Goal: Information Seeking & Learning: Find specific fact

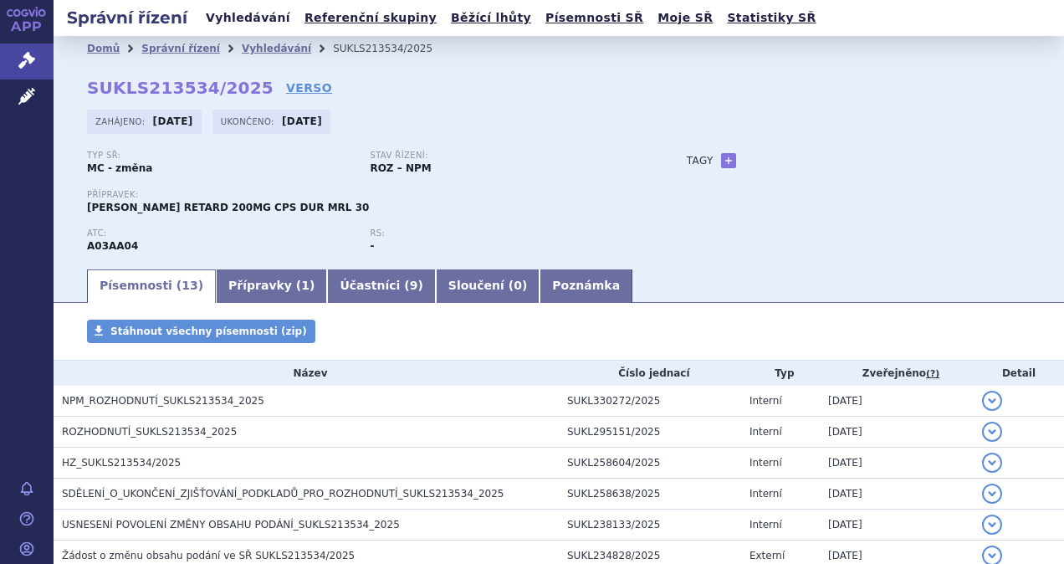
click at [226, 20] on link "Vyhledávání" at bounding box center [248, 18] width 95 height 23
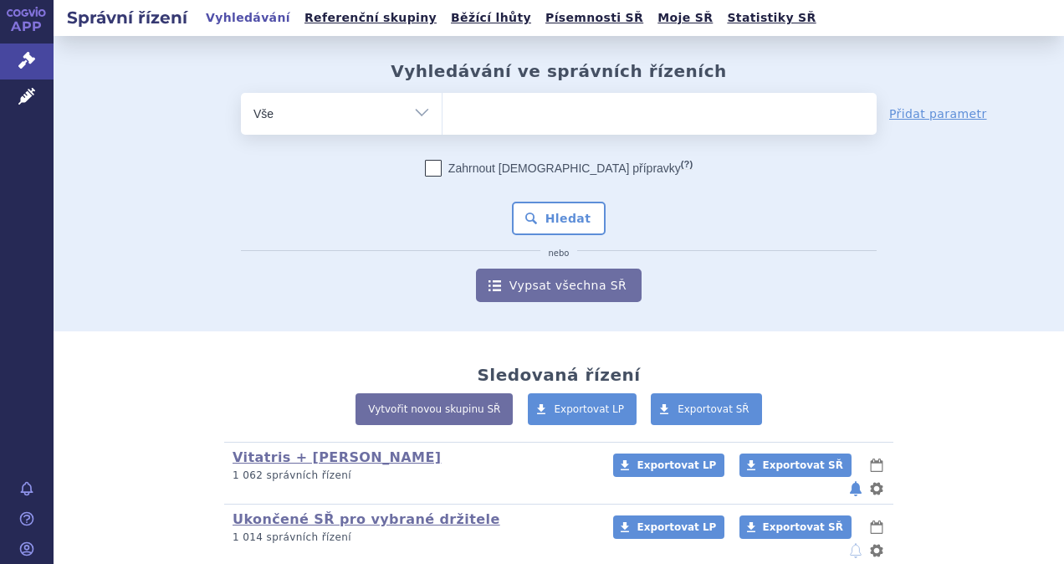
click at [420, 117] on select "Vše Spisová značka Typ SŘ Přípravek/SUKL kód Účastník/Držitel" at bounding box center [341, 112] width 201 height 38
select select "filter-atc-group"
click at [241, 93] on select "Vše Spisová značka Typ SŘ Přípravek/SUKL kód Účastník/Držitel" at bounding box center [341, 112] width 201 height 38
click at [469, 110] on ul at bounding box center [660, 110] width 434 height 35
click at [443, 110] on select at bounding box center [442, 113] width 1 height 42
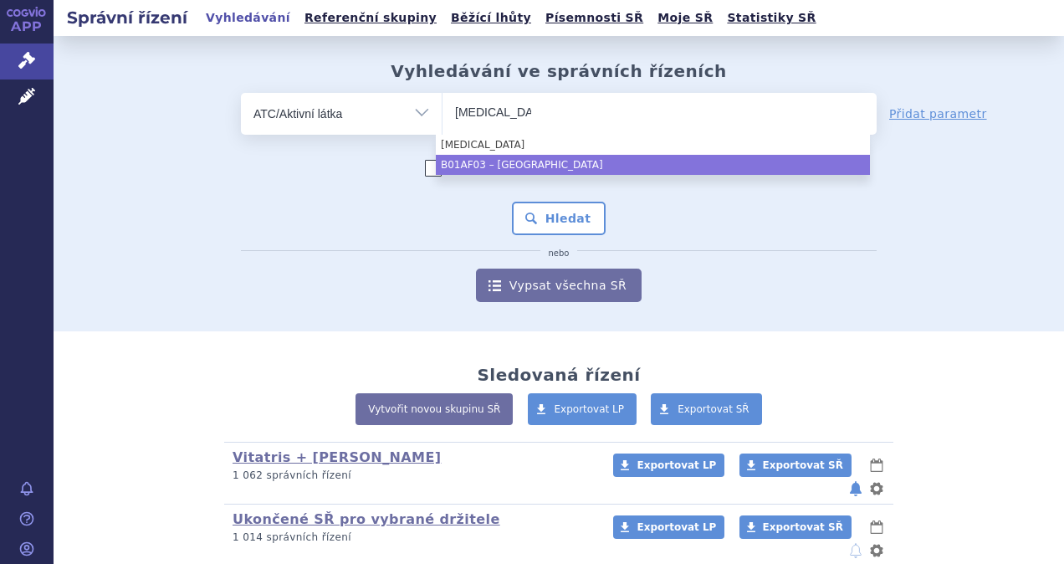
type input "edoxaban"
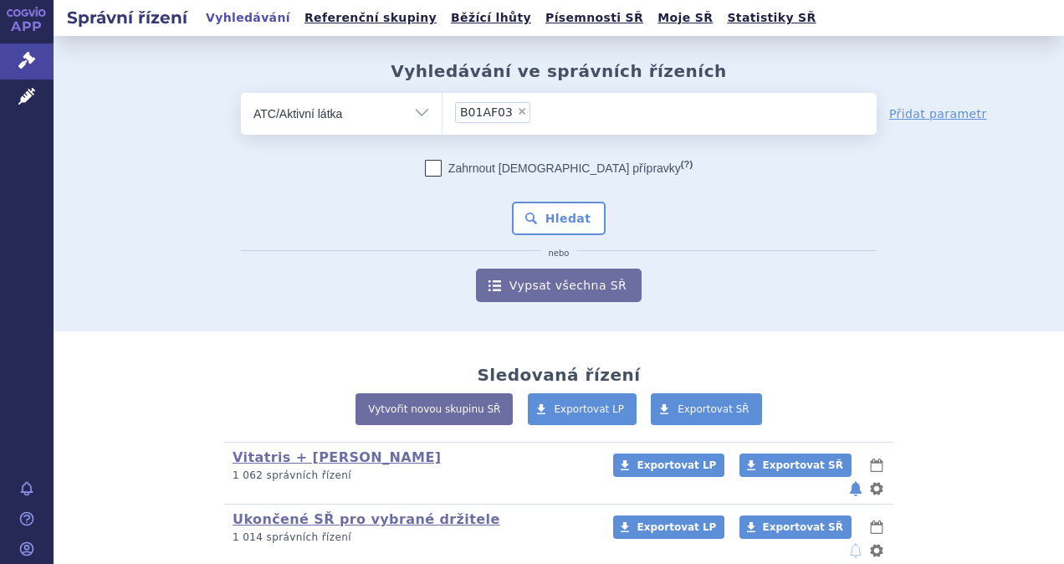
select select "B01AF03"
click at [551, 224] on button "Hledat" at bounding box center [559, 218] width 95 height 33
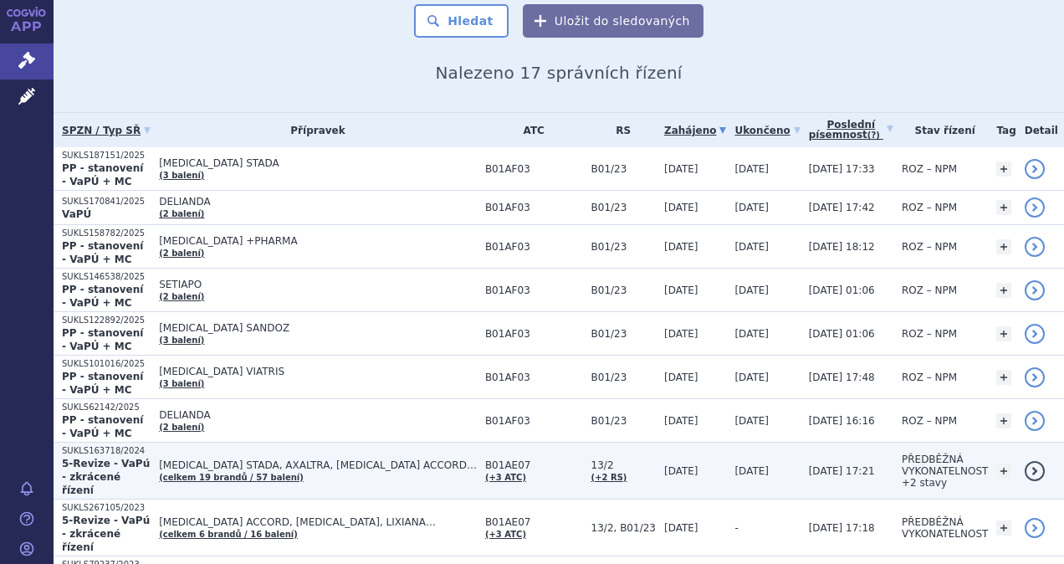
scroll to position [251, 0]
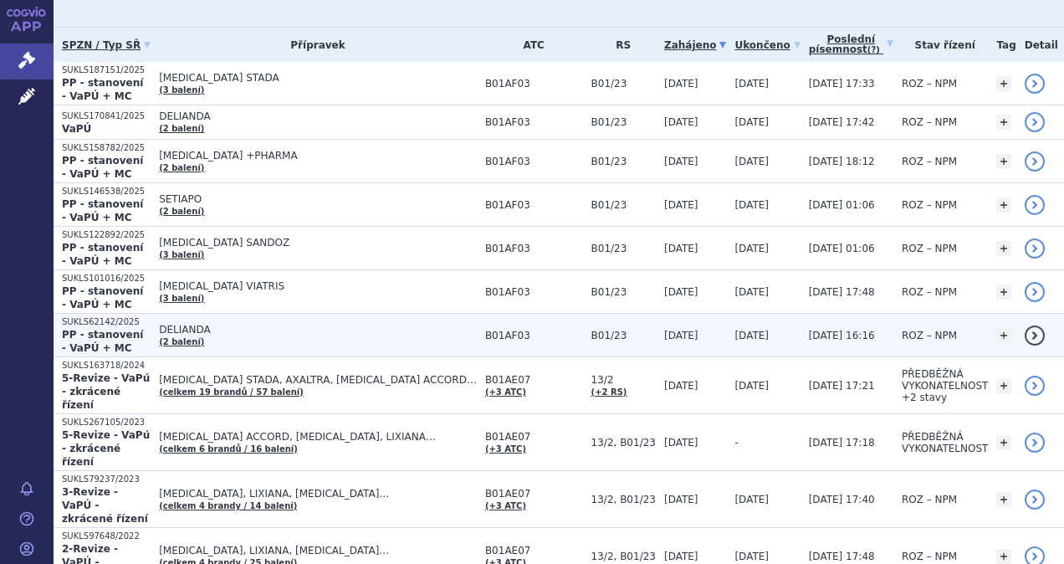
click at [95, 330] on strong "PP - stanovení - VaPÚ + MC" at bounding box center [102, 341] width 81 height 25
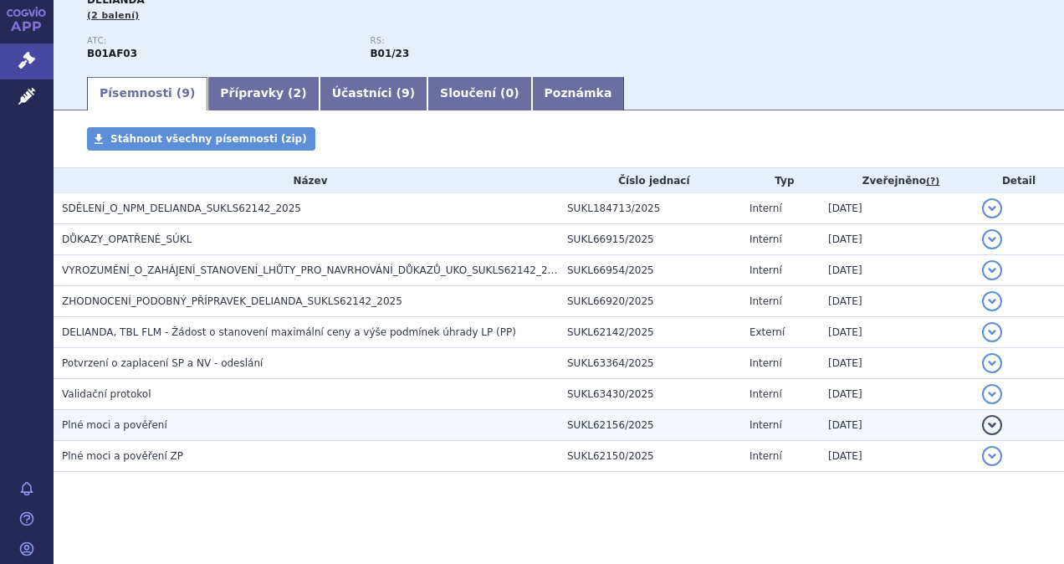
scroll to position [214, 0]
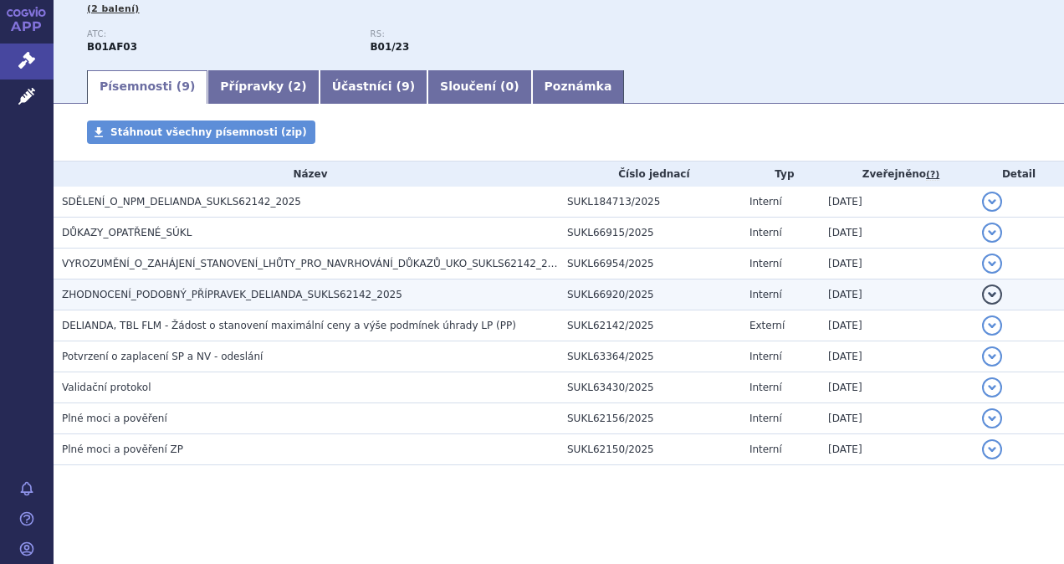
click at [229, 291] on span "ZHODNOCENÍ_PODOBNÝ_PŘÍPRAVEK_DELIANDA_SUKLS62142_2025" at bounding box center [232, 295] width 341 height 12
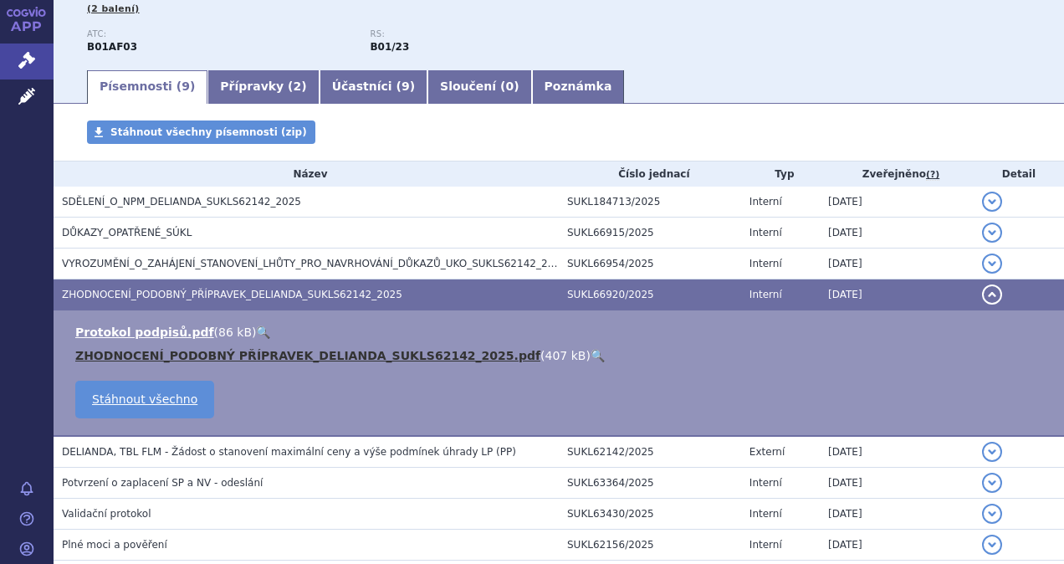
click at [148, 355] on link "ZHODNOCENÍ_PODOBNÝ PŘÍPRAVEK_DELIANDA_SUKLS62142_2025.pdf" at bounding box center [307, 355] width 465 height 13
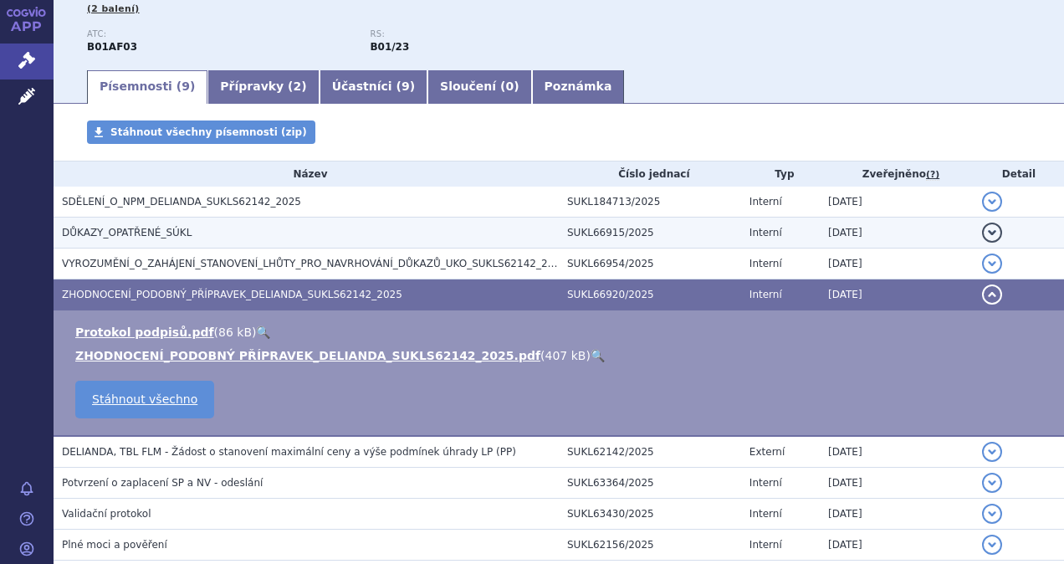
click at [156, 228] on span "DŮKAZY_OPATŘENÉ_SÚKL" at bounding box center [127, 233] width 130 height 12
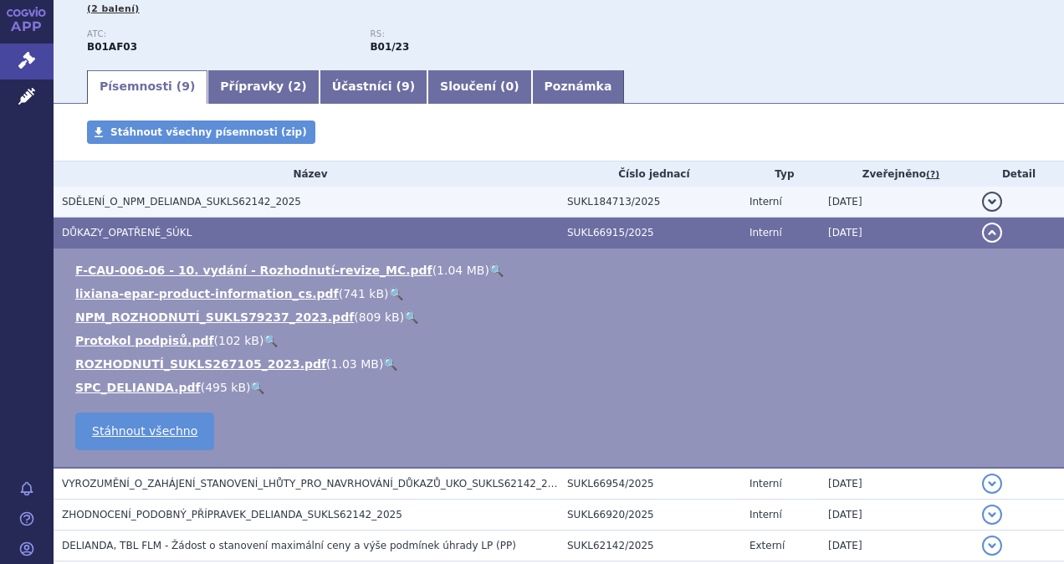
click at [152, 200] on span "SDĚLENÍ_O_NPM_DELIANDA_SUKLS62142_2025" at bounding box center [181, 202] width 239 height 12
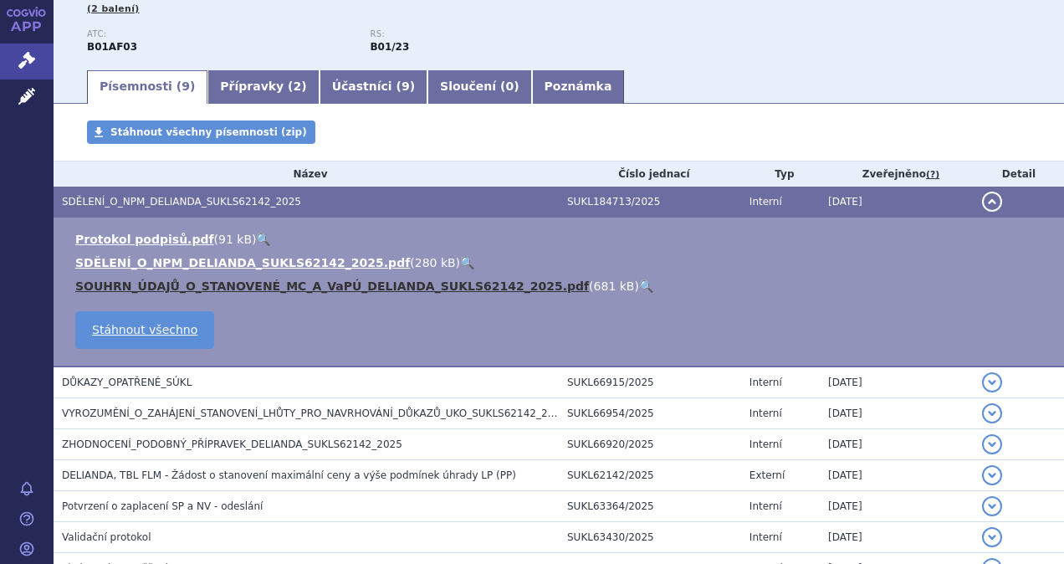
click at [156, 280] on link "SOUHRN_ÚDAJŮ_O_STANOVENÉ_MC_A_VaPÚ_DELIANDA_SUKLS62142_2025.pdf" at bounding box center [332, 285] width 514 height 13
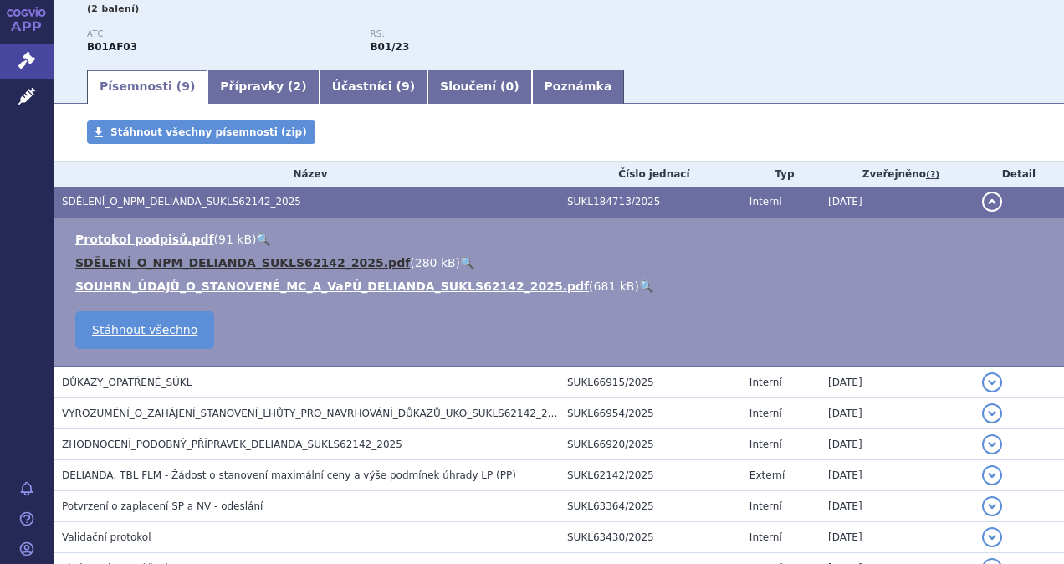
click at [172, 268] on link "SDĚLENÍ_O_NPM_DELIANDA_SUKLS62142_2025.pdf" at bounding box center [242, 262] width 335 height 13
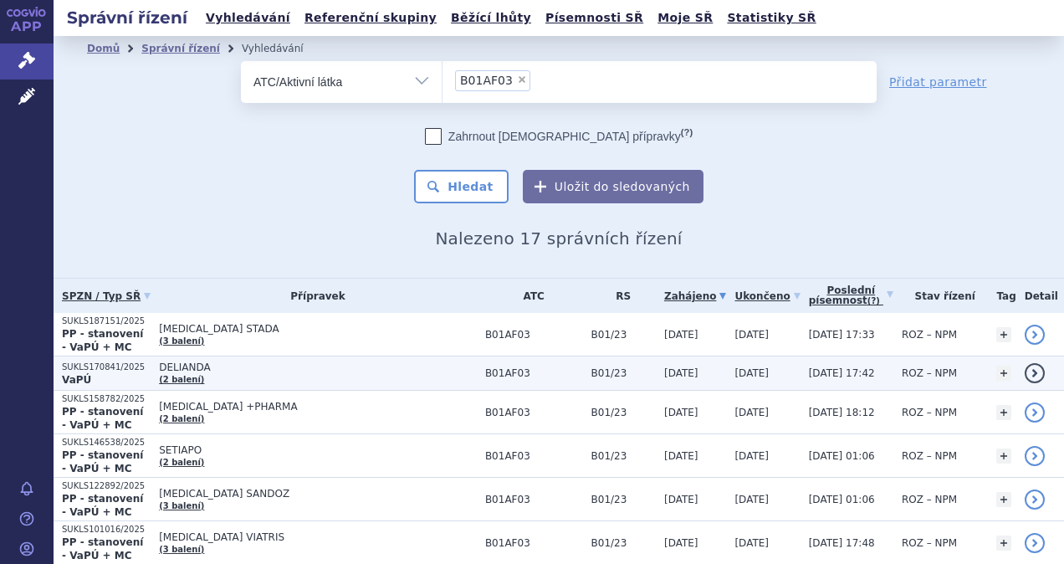
scroll to position [84, 0]
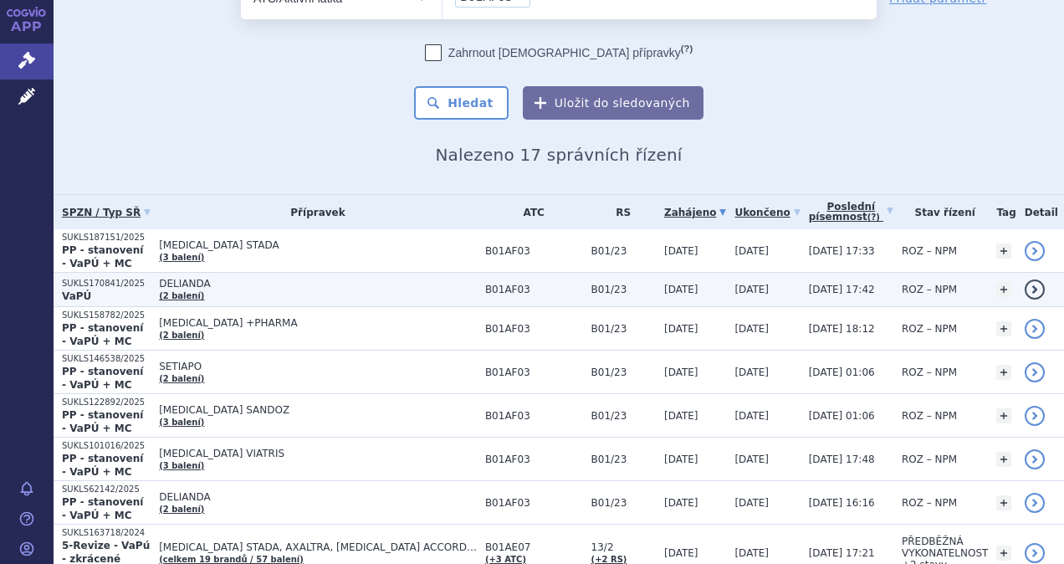
click at [87, 281] on p "SUKLS170841/2025" at bounding box center [106, 284] width 89 height 12
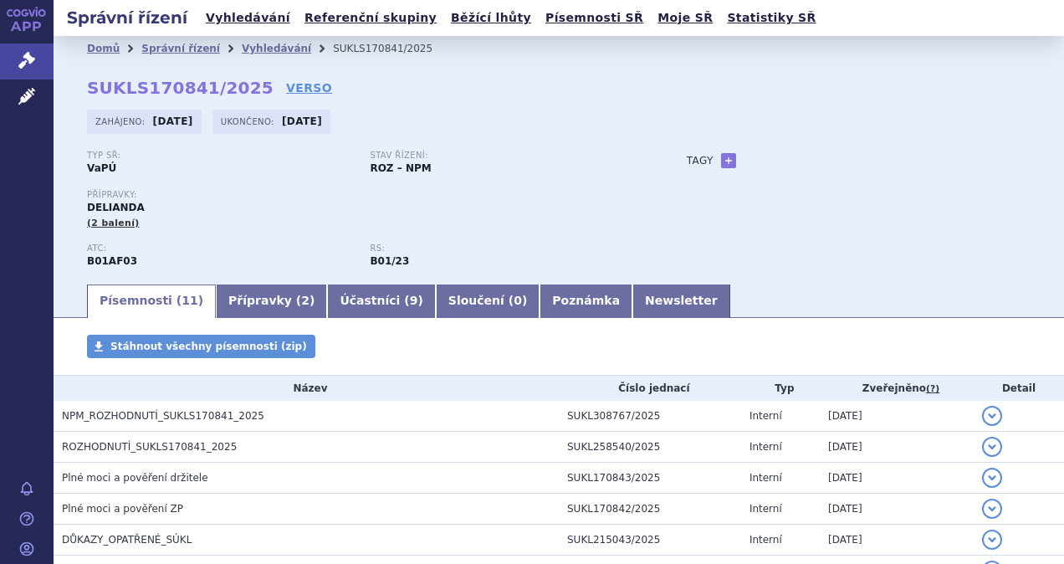
scroll to position [251, 0]
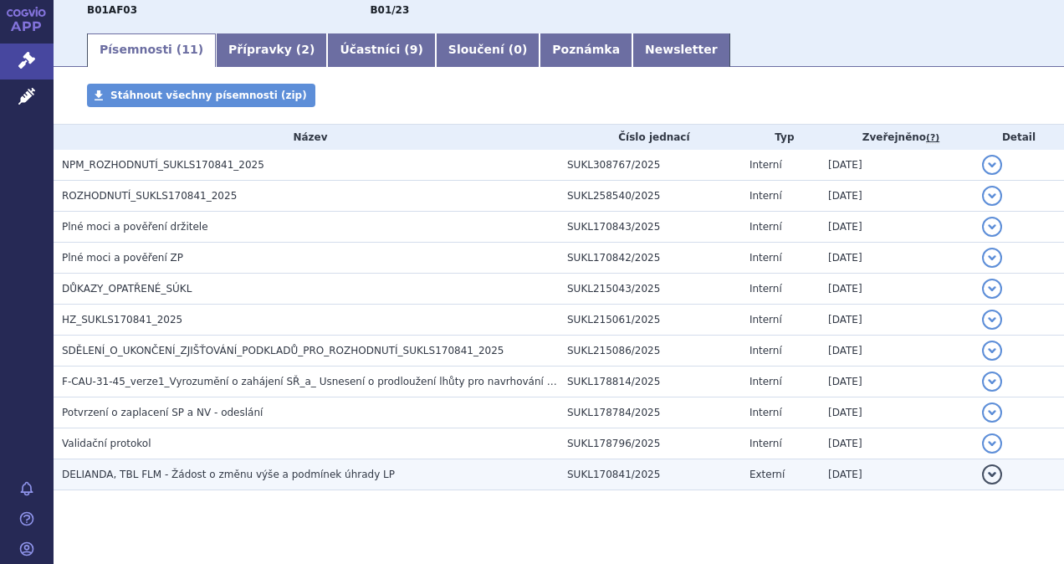
click at [188, 469] on span "DELIANDA, TBL FLM - Žádost o změnu výše a podmínek úhrady LP" at bounding box center [228, 475] width 333 height 12
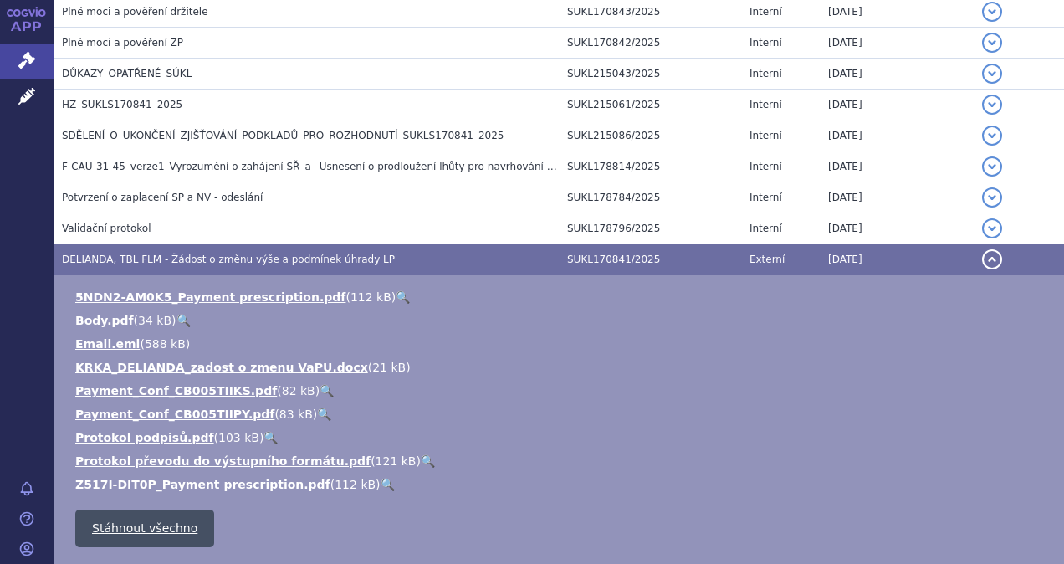
scroll to position [502, 0]
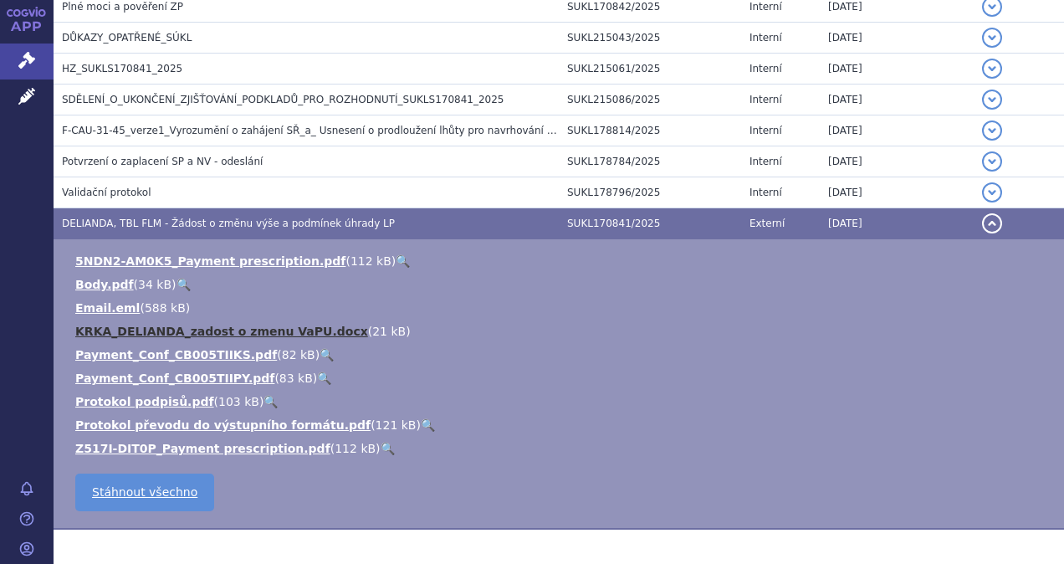
click at [187, 330] on link "KRKA_DELIANDA_zadost o zmenu VaPU.docx" at bounding box center [221, 331] width 293 height 13
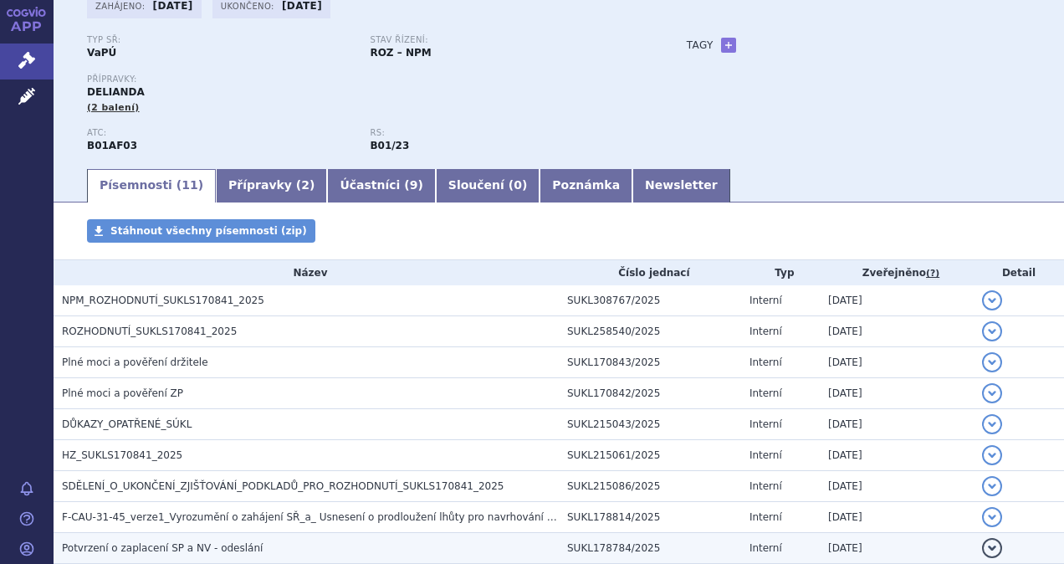
scroll to position [0, 0]
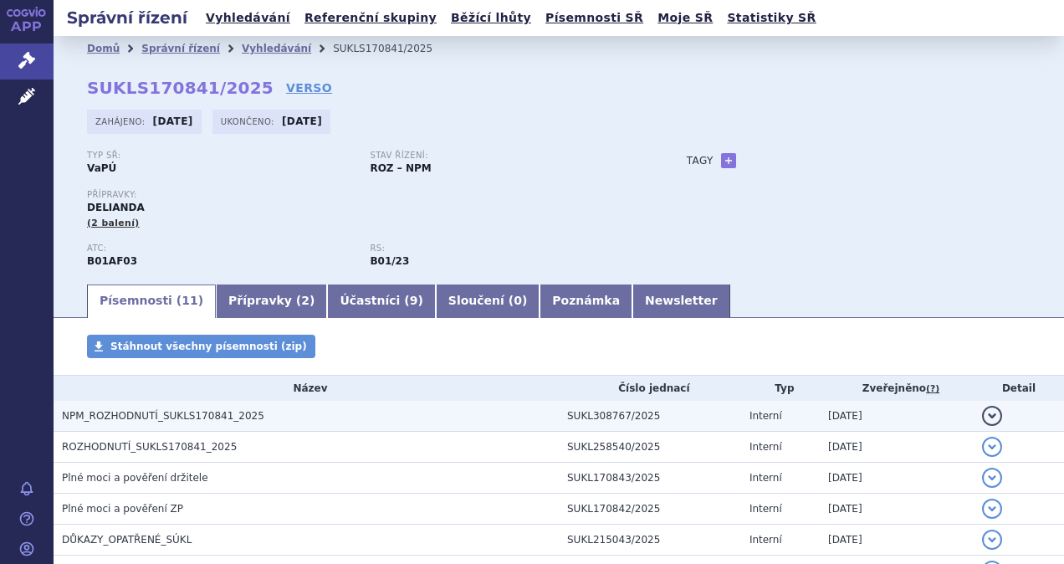
click at [159, 413] on span "NPM_ROZHODNUTÍ_SUKLS170841_2025" at bounding box center [163, 416] width 202 height 12
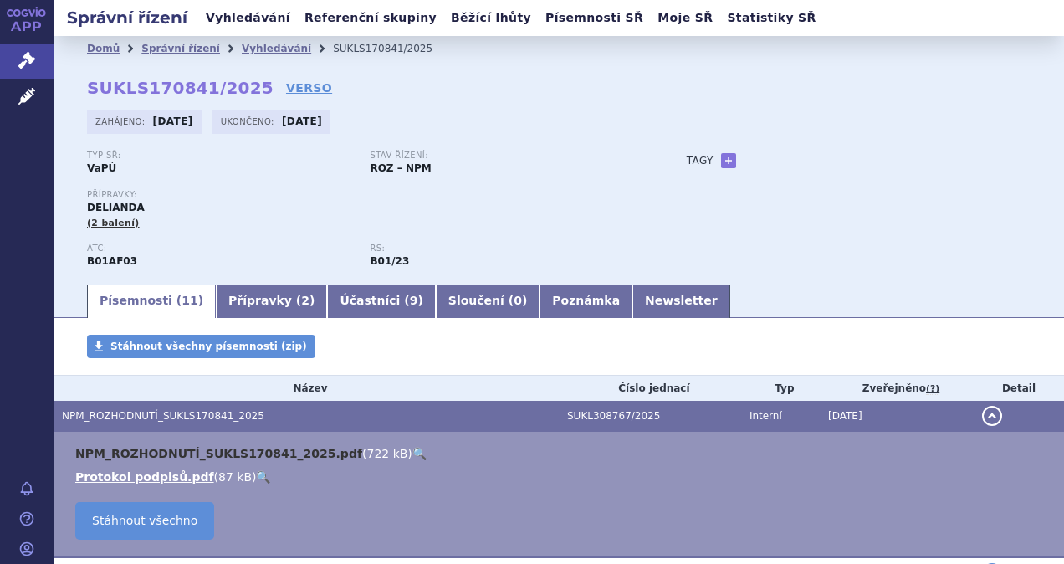
click at [218, 455] on link "NPM_ROZHODNUTÍ_SUKLS170841_2025.pdf" at bounding box center [218, 453] width 287 height 13
